Goal: Find specific page/section: Find specific page/section

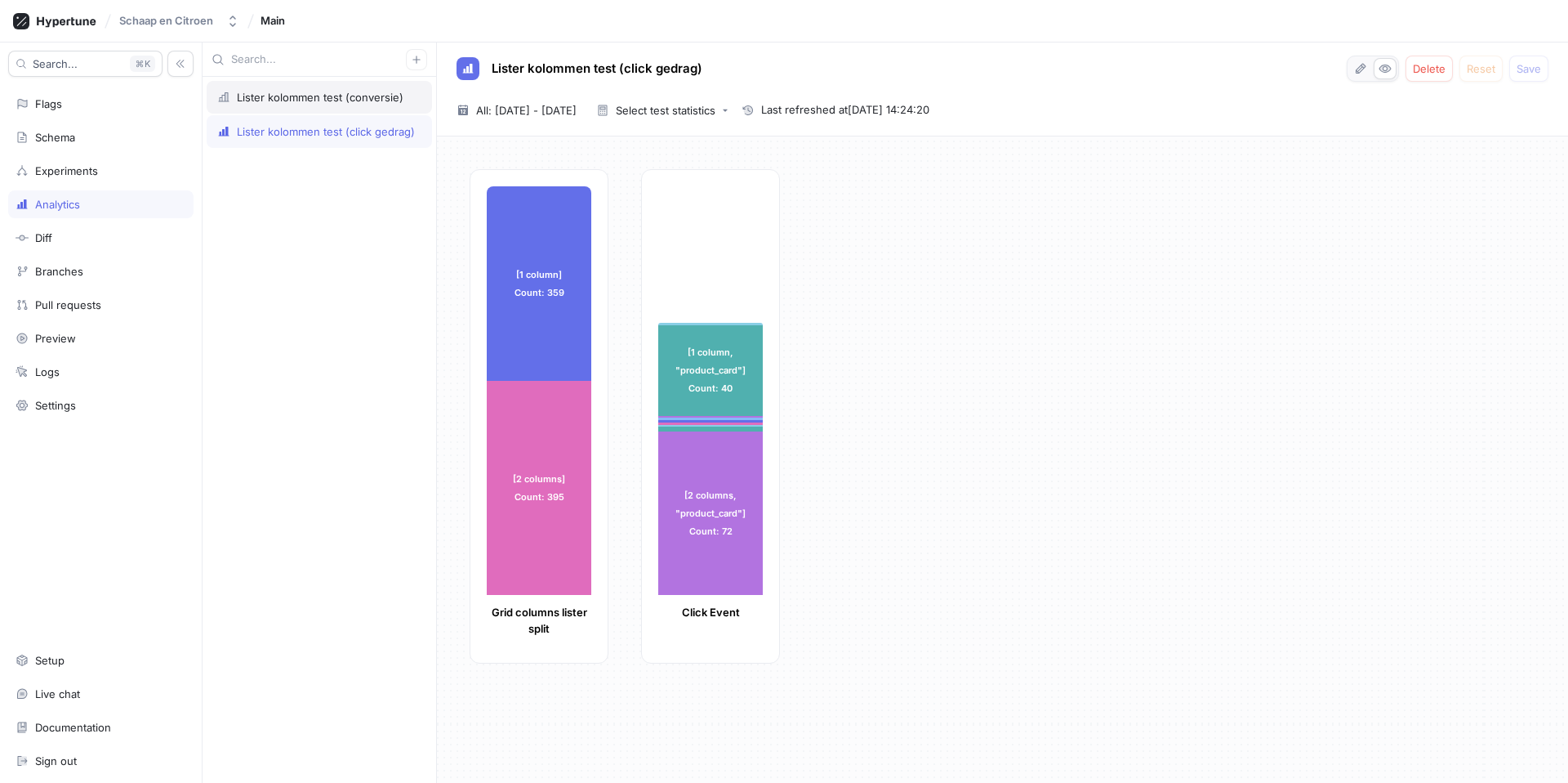
click at [294, 99] on div "Lister kolommen test (conversie)" at bounding box center [320, 97] width 167 height 13
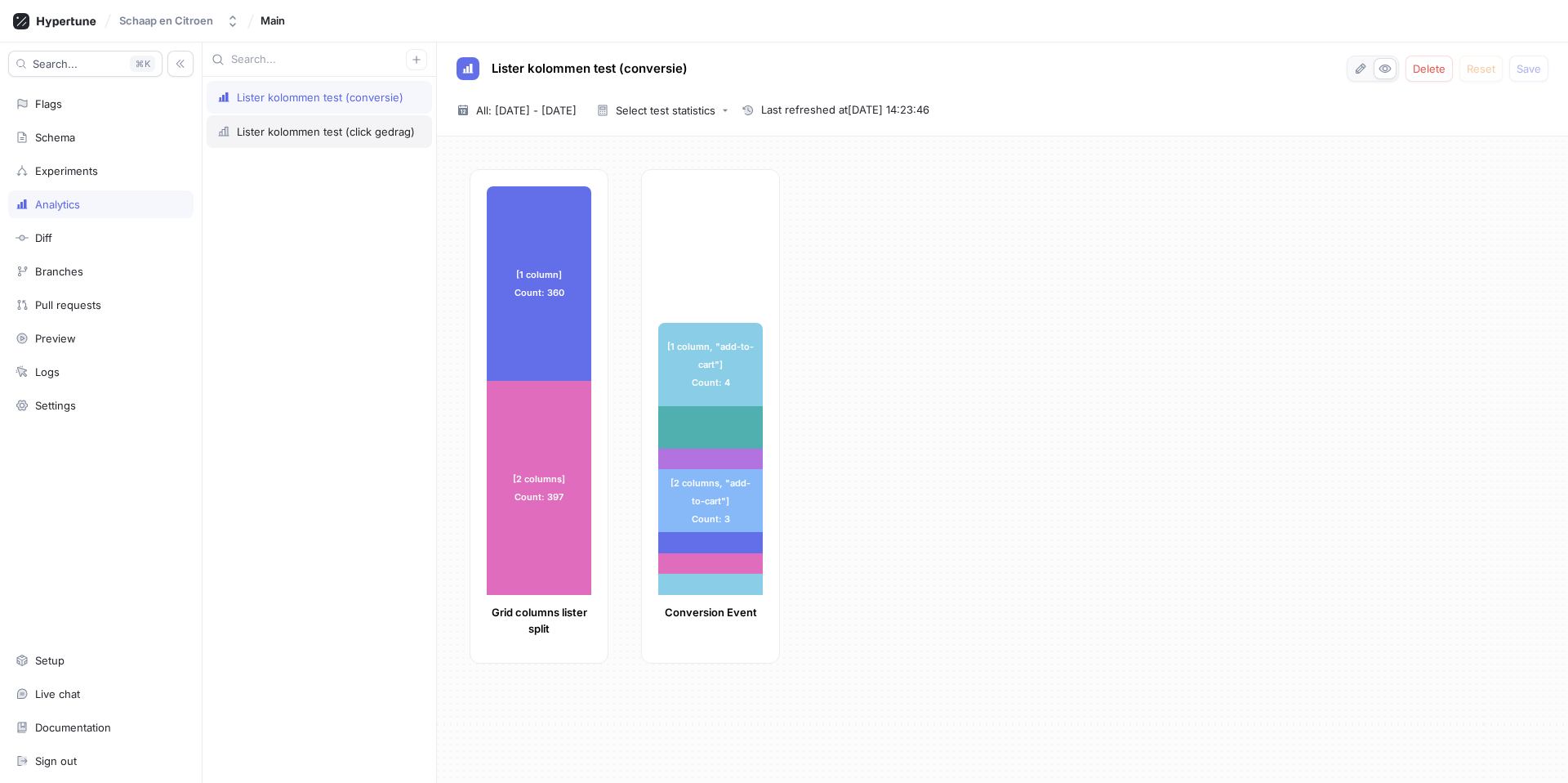
click at [291, 137] on div "Lister kolommen test (click gedrag)" at bounding box center [326, 131] width 178 height 13
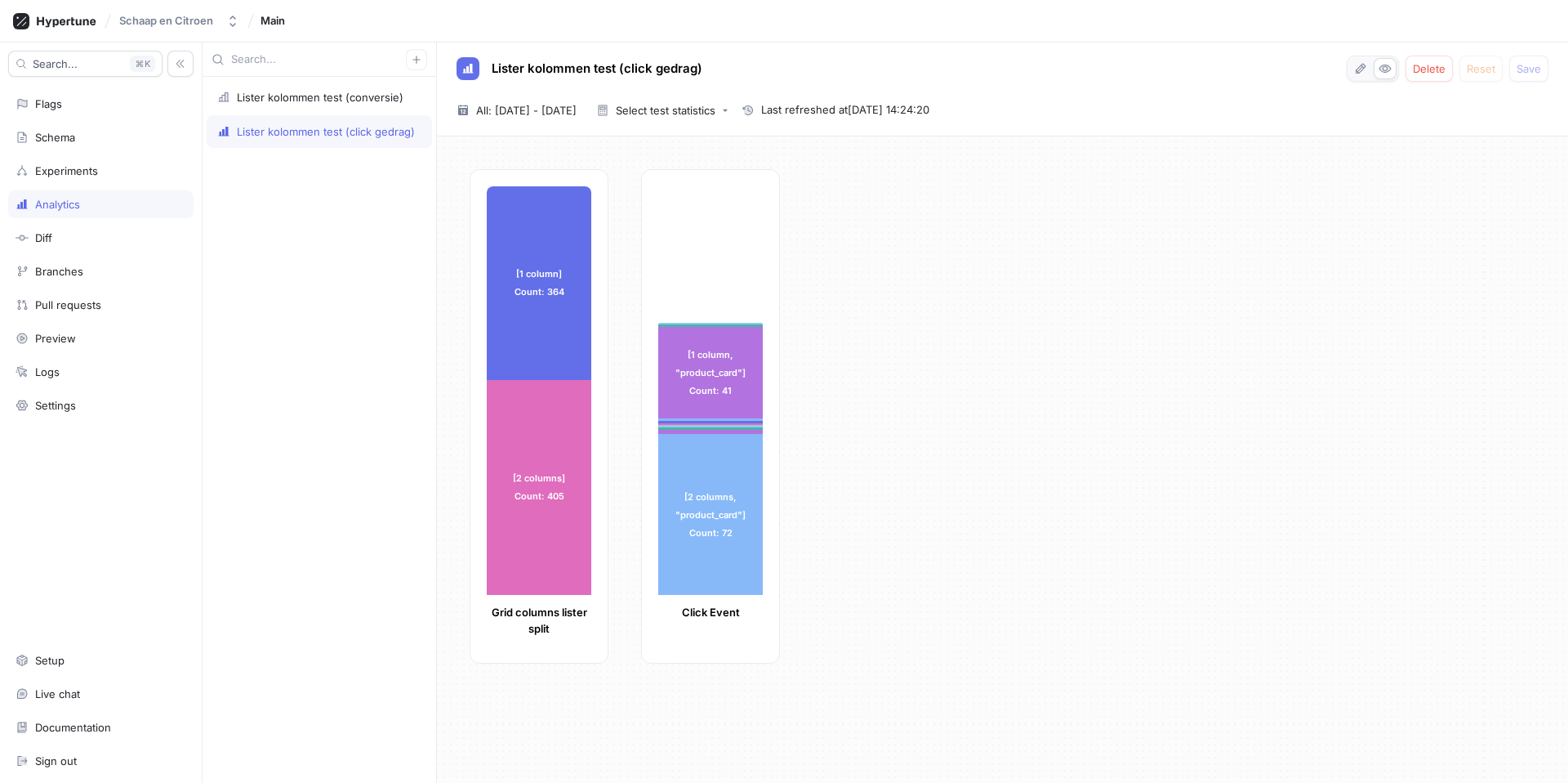
click at [932, 343] on div "[1 column] Count: 364 [1 column] Count: 364 [2 columns] Count: 405 [2 columns] …" at bounding box center [1012, 421] width 1085 height 505
click at [342, 102] on div "Lister kolommen test (conversie)" at bounding box center [320, 97] width 167 height 13
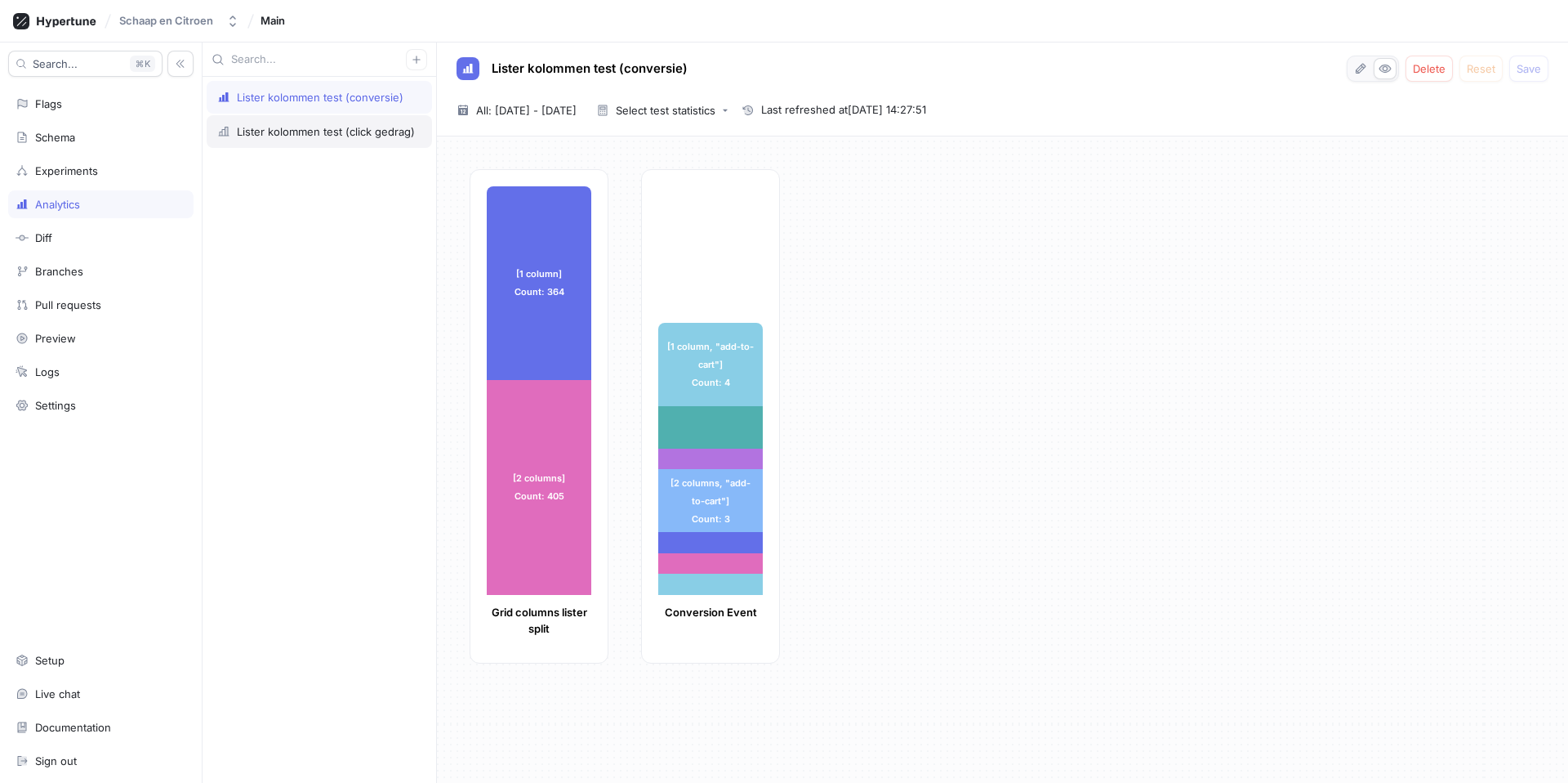
click at [288, 133] on div "Lister kolommen test (click gedrag)" at bounding box center [326, 131] width 178 height 13
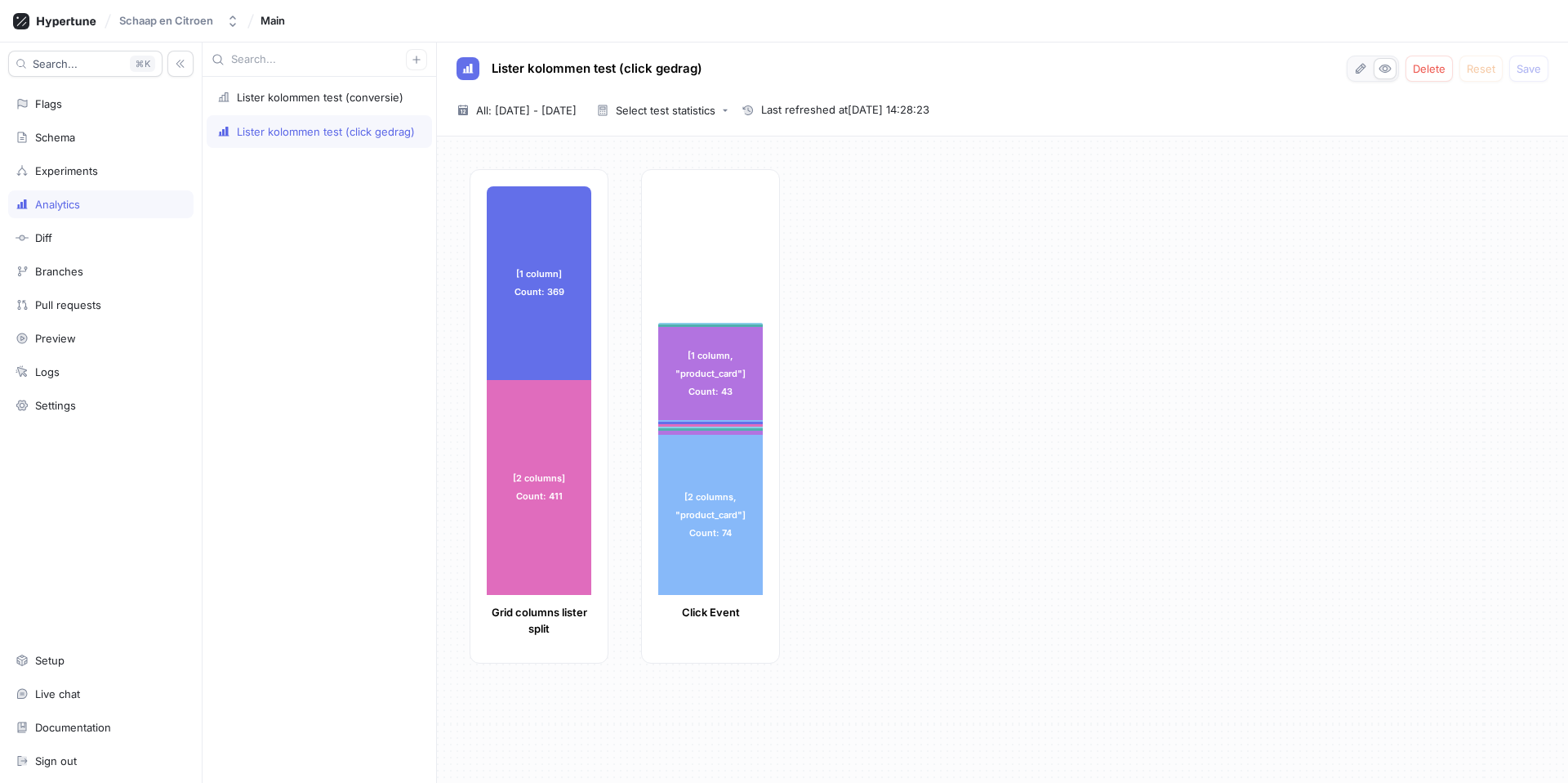
click at [1178, 326] on div "[1 column] Count: 369 [1 column] Count: 369 [2 columns] Count: 411 [2 columns] …" at bounding box center [1012, 421] width 1085 height 505
click at [288, 98] on div "Lister kolommen test (conversie)" at bounding box center [320, 97] width 167 height 13
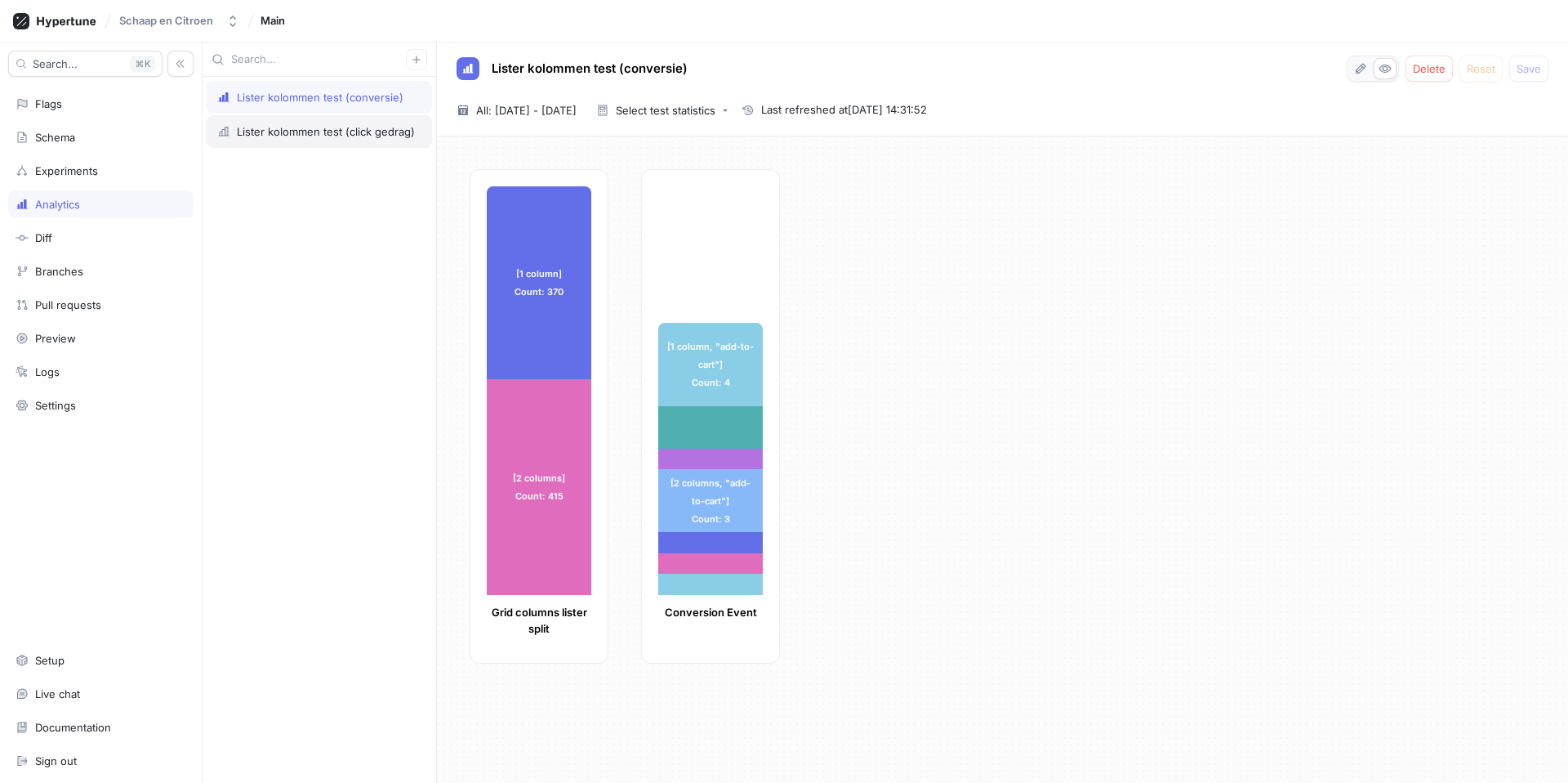
click at [284, 133] on div "Lister kolommen test (click gedrag)" at bounding box center [326, 131] width 178 height 13
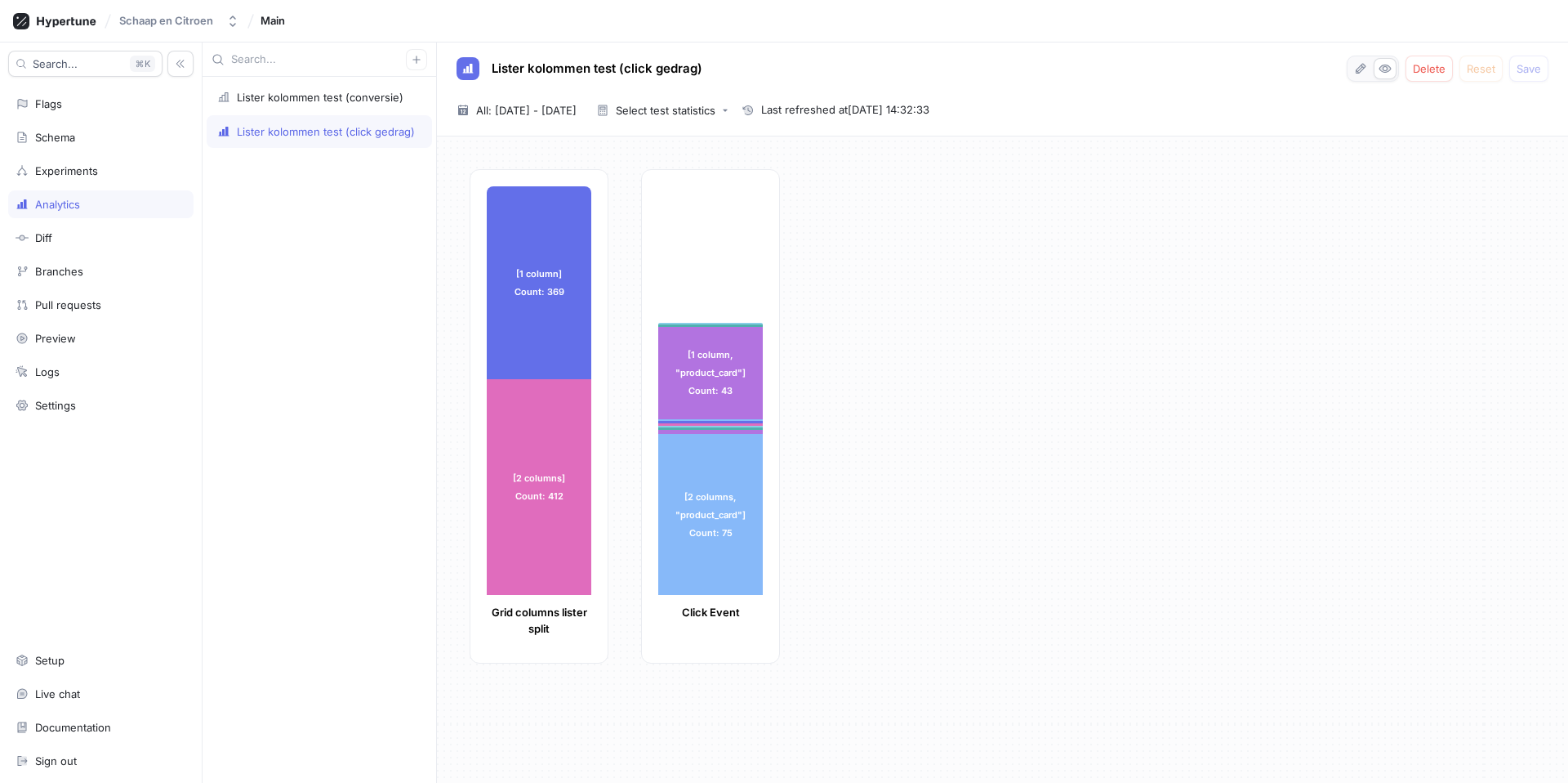
click at [1193, 362] on div "[1 column] Count: 369 [1 column] Count: 369 [2 columns] Count: 412 [2 columns] …" at bounding box center [1012, 421] width 1085 height 505
click at [320, 108] on div "Lister kolommen test (conversie)" at bounding box center [319, 97] width 225 height 33
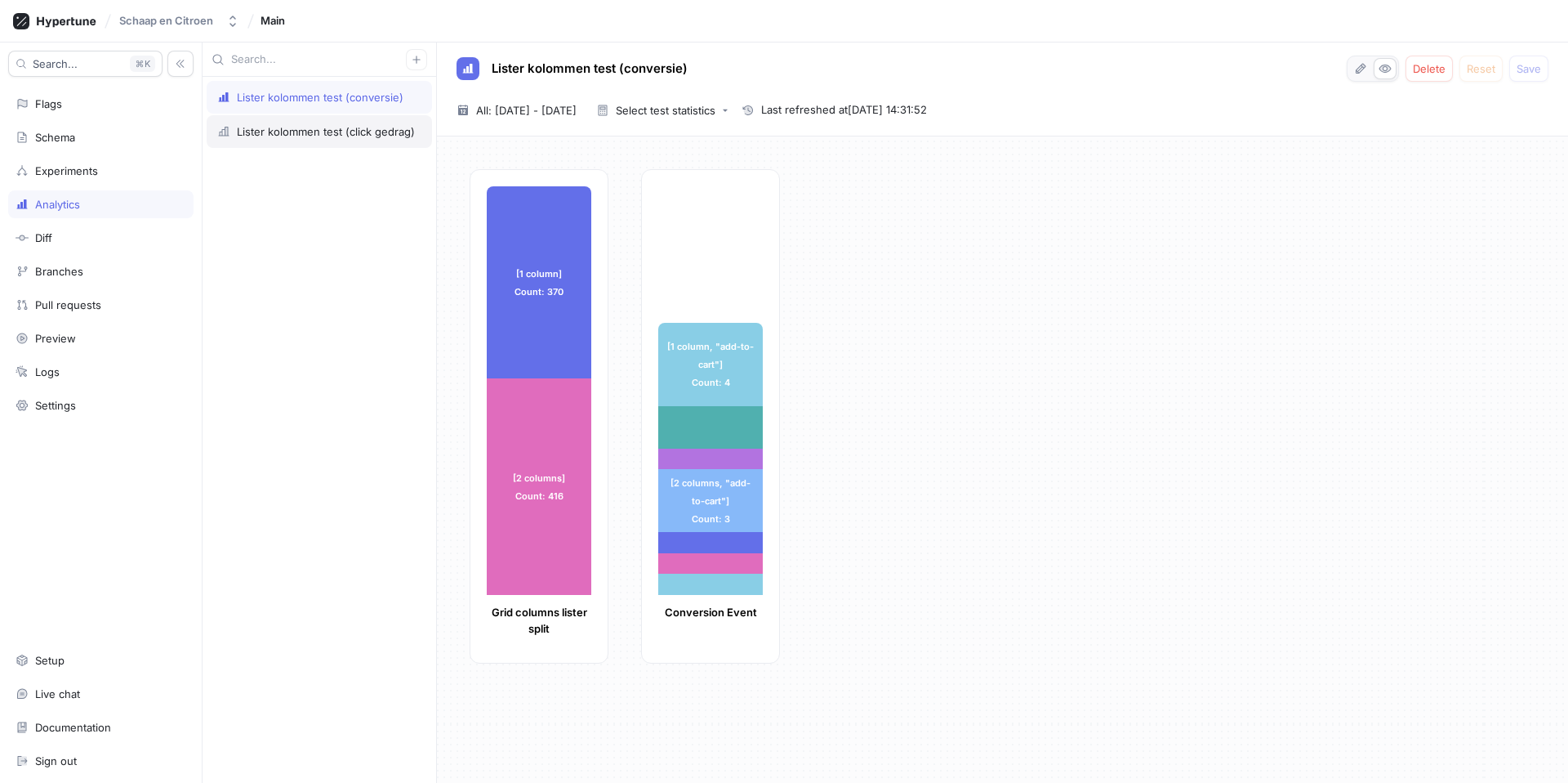
click at [338, 138] on div "Lister kolommen test (click gedrag)" at bounding box center [319, 131] width 225 height 33
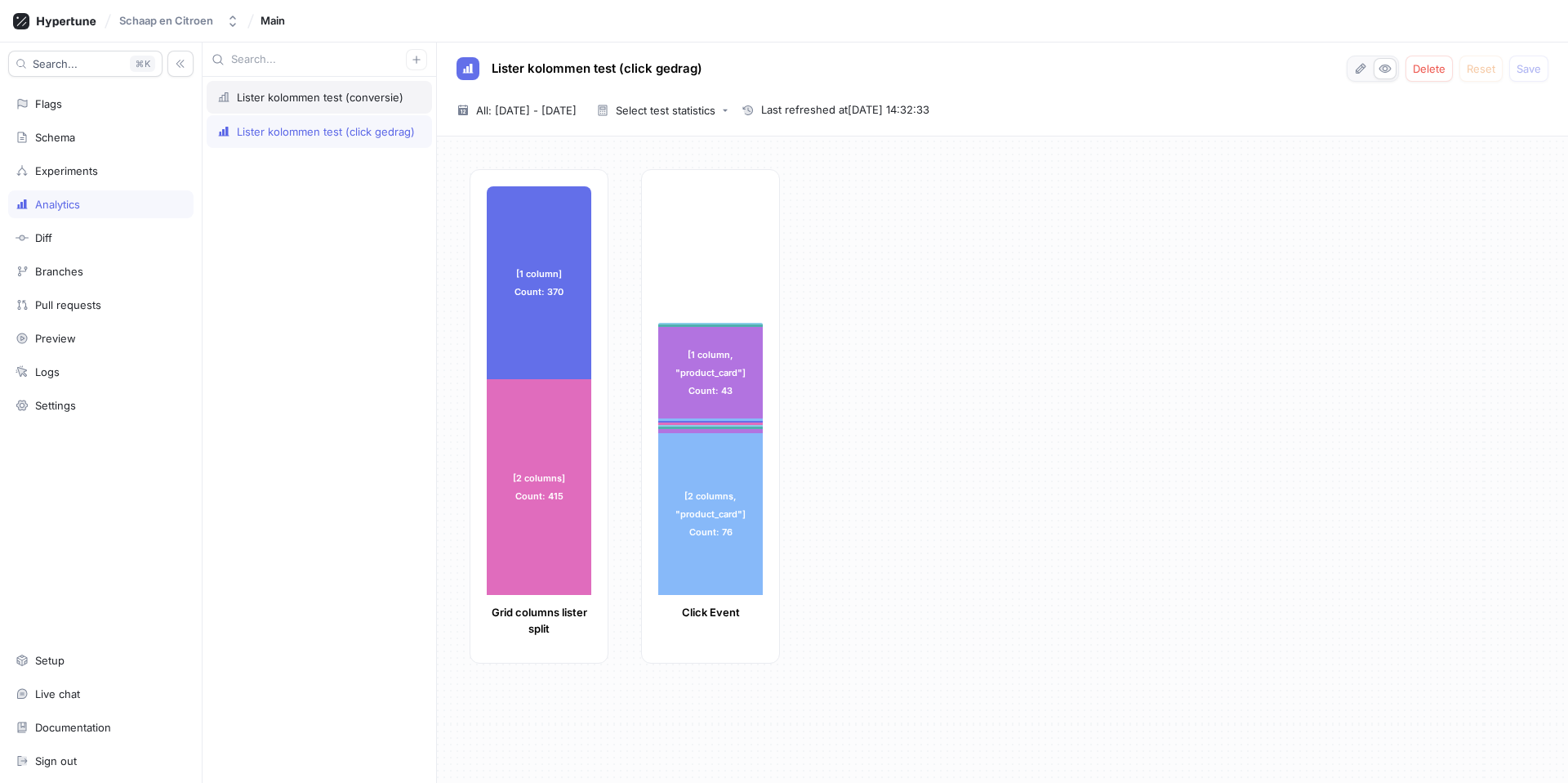
click at [338, 110] on div "Lister kolommen test (conversie)" at bounding box center [319, 97] width 225 height 33
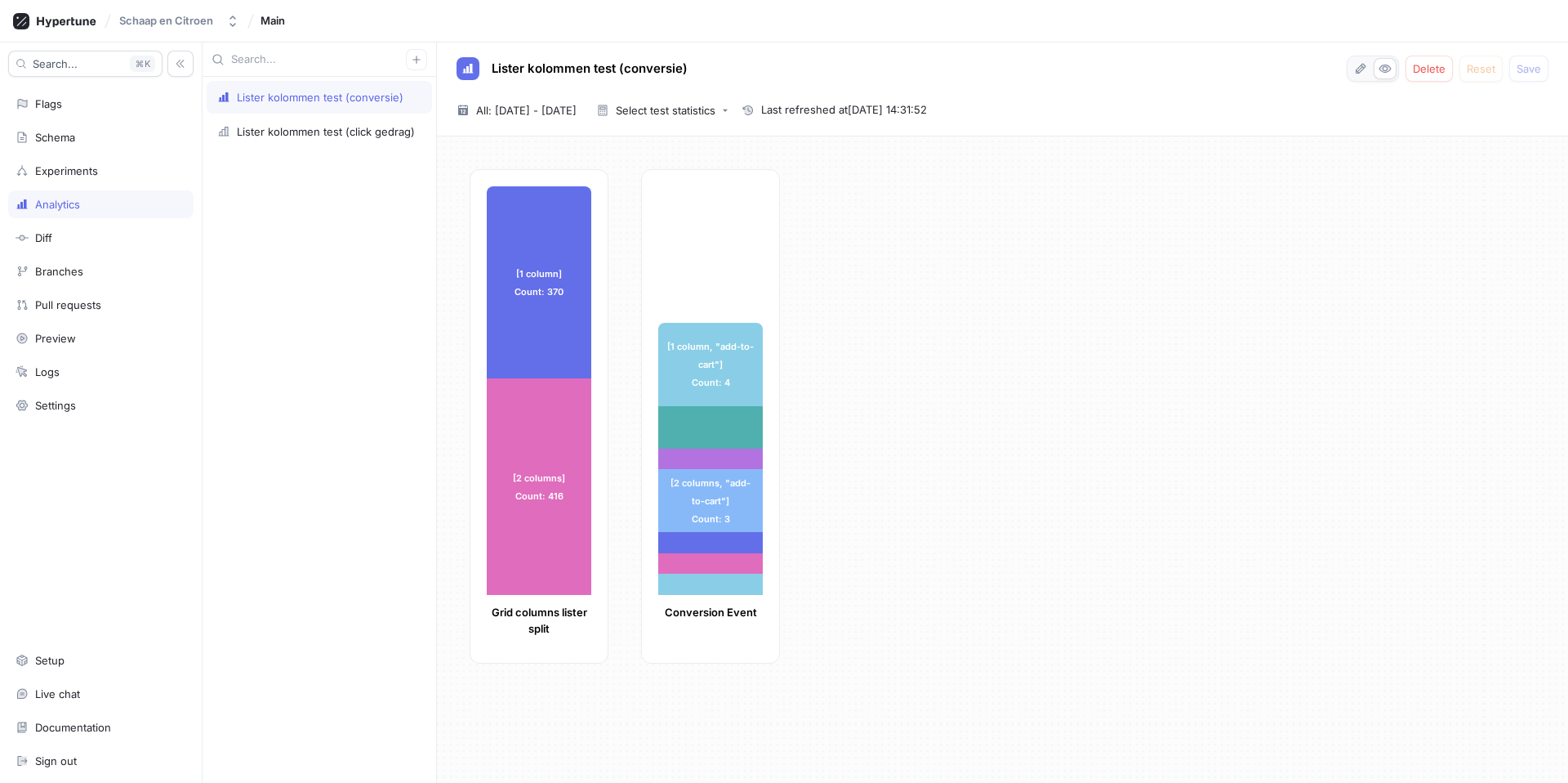
drag, startPoint x: 335, startPoint y: 140, endPoint x: 443, endPoint y: 188, distance: 118.2
click at [335, 140] on div "Lister kolommen test (click gedrag)" at bounding box center [319, 131] width 225 height 33
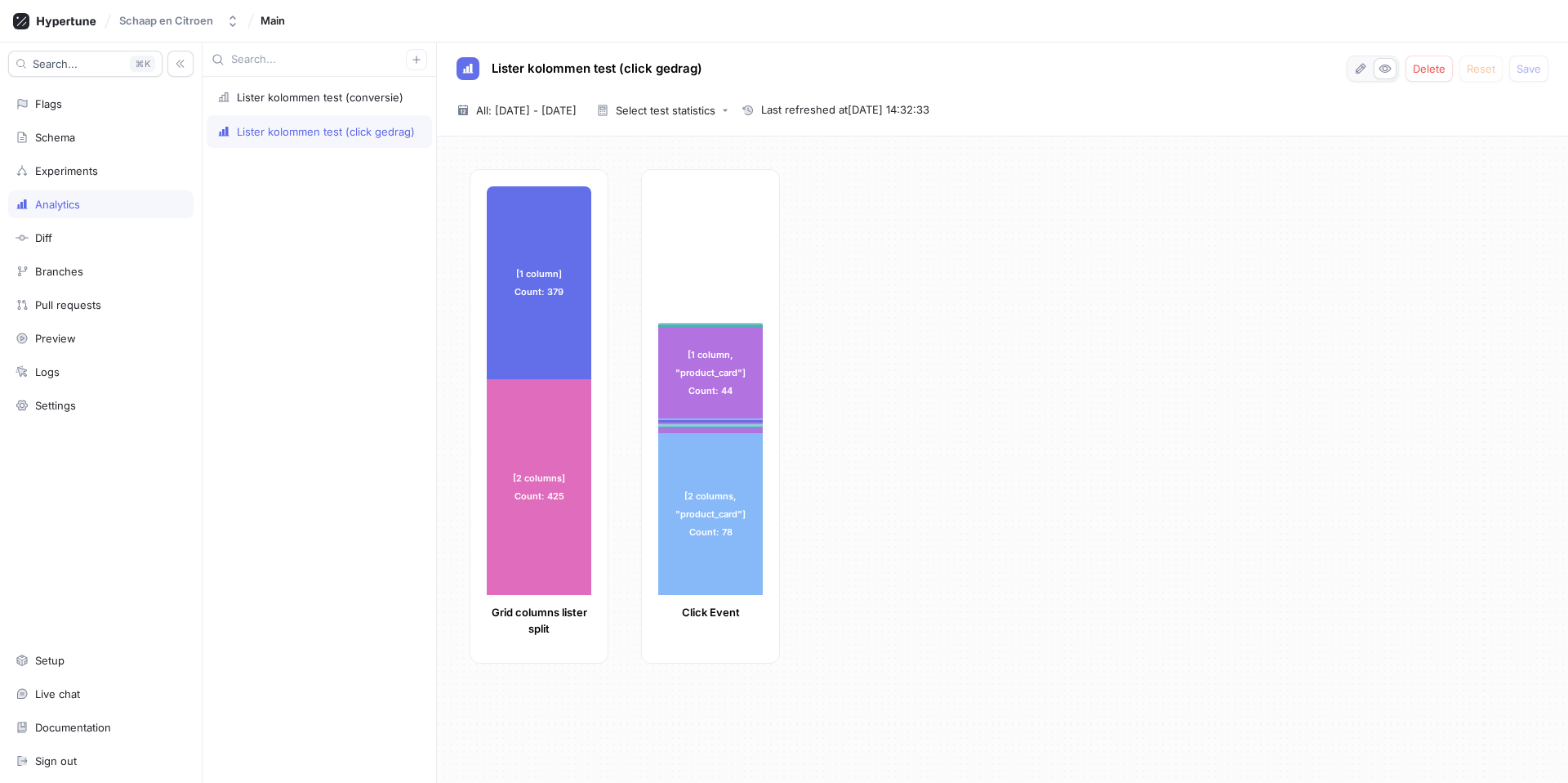
click at [1092, 264] on div "[1 column] Count: 379 [1 column] Count: 379 [2 columns] Count: 425 [2 columns] …" at bounding box center [1012, 421] width 1085 height 505
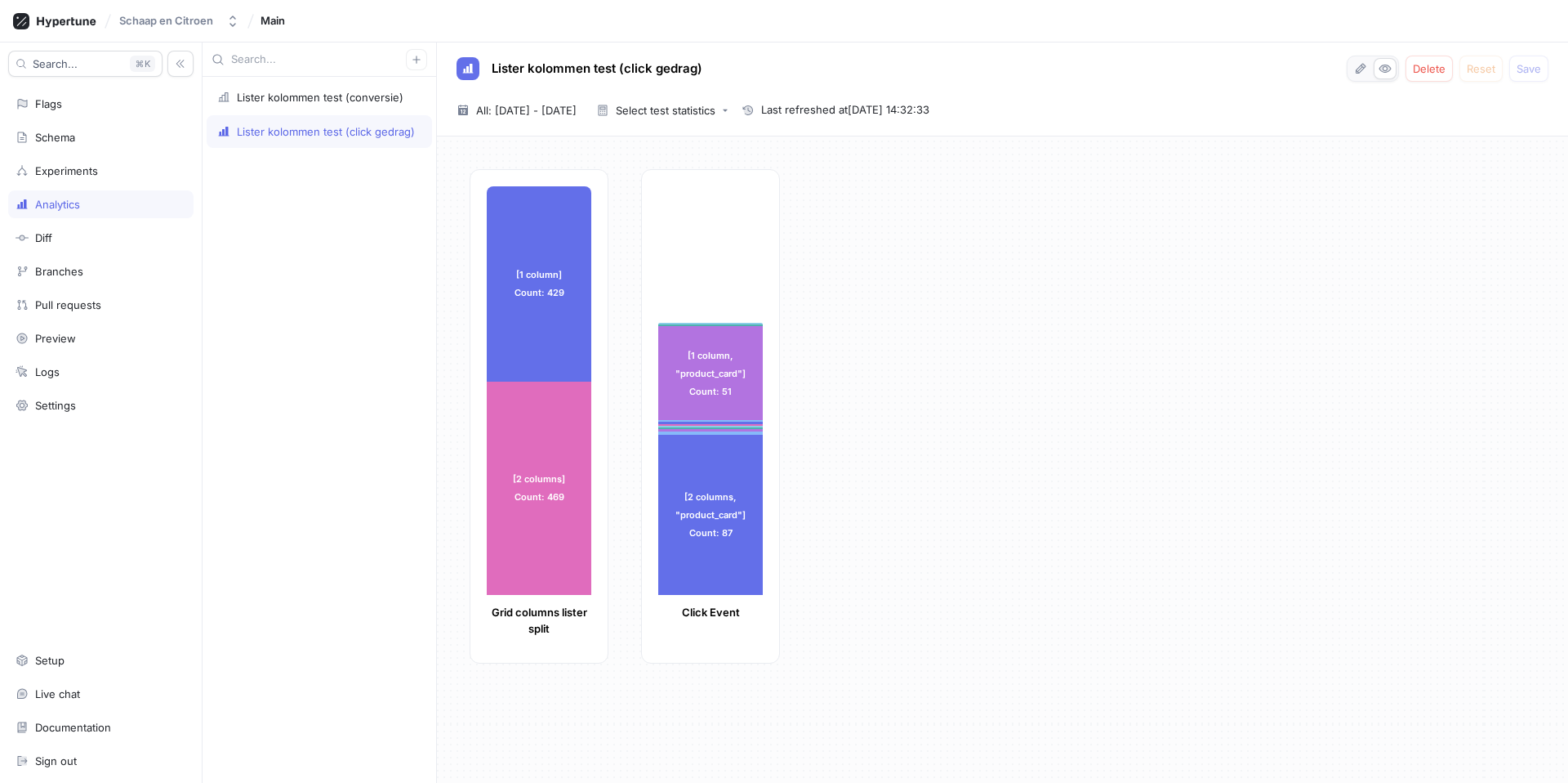
click at [1160, 357] on div "[1 column] Count: 429 [1 column] Count: 429 [2 columns] Count: 469 [2 columns] …" at bounding box center [1012, 421] width 1085 height 505
click at [282, 96] on div "Lister kolommen test (conversie)" at bounding box center [320, 97] width 167 height 13
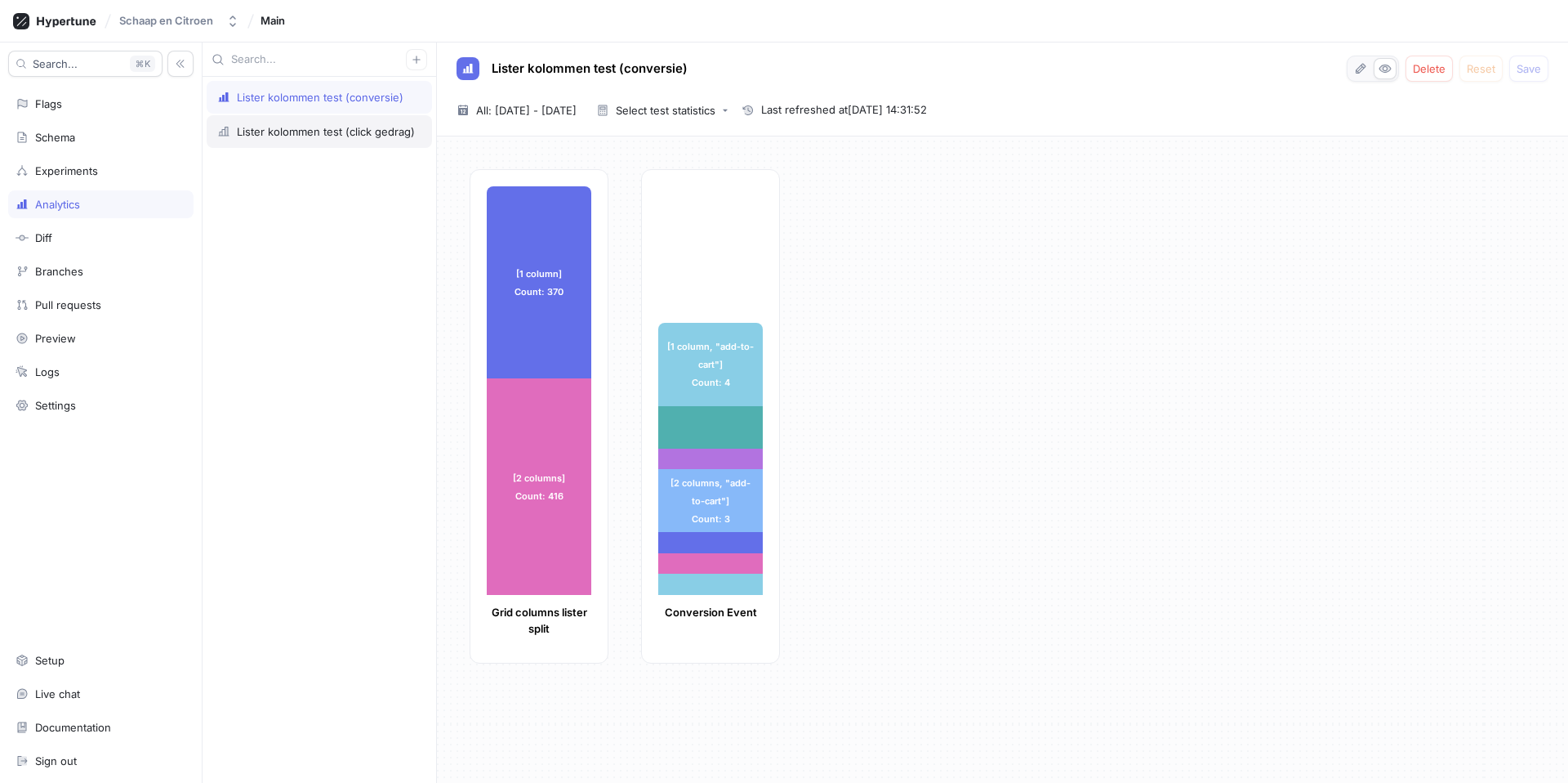
click at [301, 131] on div "Lister kolommen test (click gedrag)" at bounding box center [326, 131] width 178 height 13
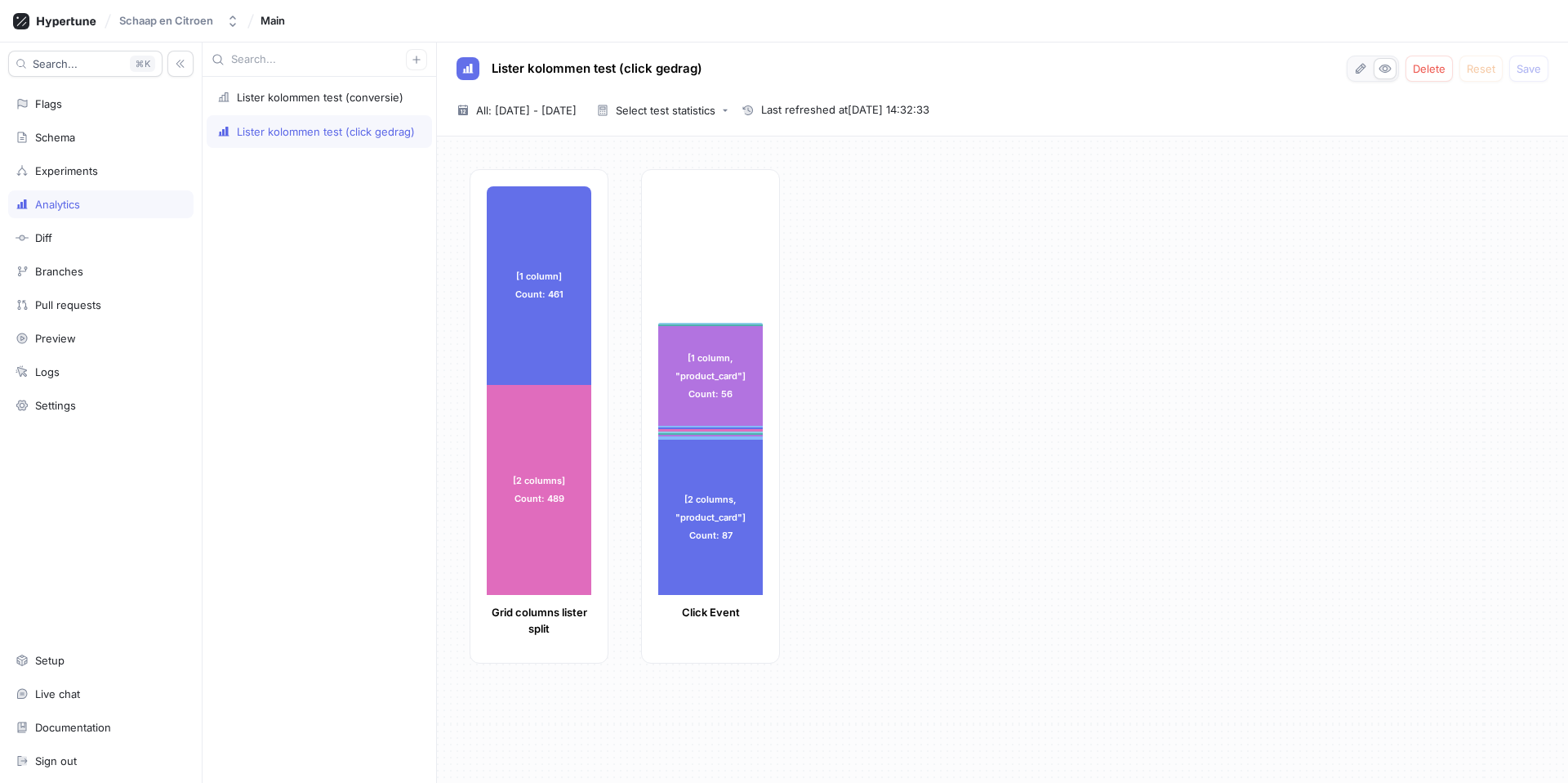
click at [1032, 209] on div "[1 column] Count: 461 [1 column] Count: 461 [2 columns] Count: 489 [2 columns] …" at bounding box center [1012, 421] width 1085 height 505
